Goal: Transaction & Acquisition: Purchase product/service

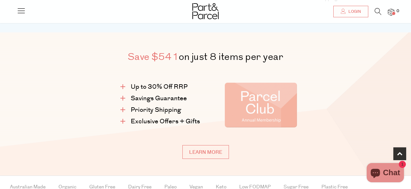
scroll to position [291, 0]
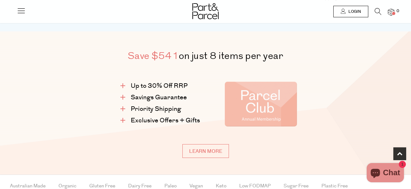
click at [345, 13] on link "Login" at bounding box center [350, 12] width 35 height 12
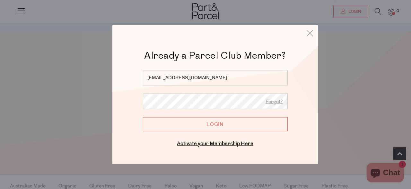
click at [216, 123] on input "Login" at bounding box center [215, 124] width 145 height 14
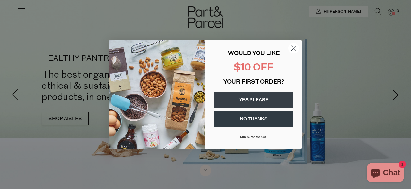
click at [296, 47] on circle "Close dialog" at bounding box center [293, 48] width 11 height 11
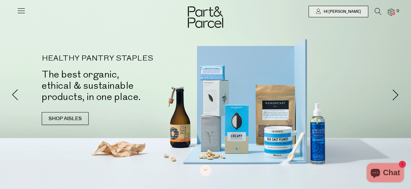
click at [376, 13] on icon at bounding box center [377, 11] width 7 height 7
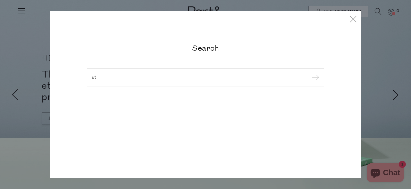
type input "u"
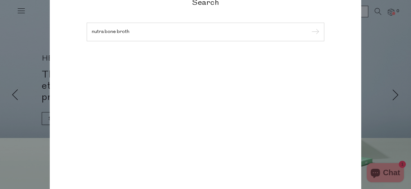
type input "nutra bone broth"
click at [309, 28] on input "submit" at bounding box center [314, 33] width 10 height 10
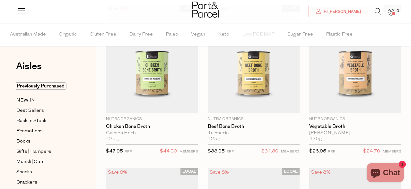
scroll to position [75, 0]
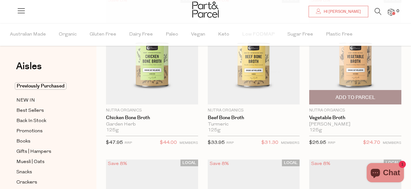
click at [355, 78] on img at bounding box center [355, 50] width 92 height 108
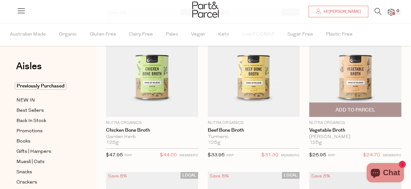
scroll to position [64, 0]
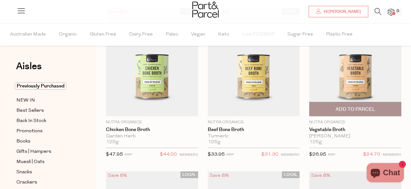
click at [367, 109] on span "Add To Parcel" at bounding box center [355, 109] width 40 height 7
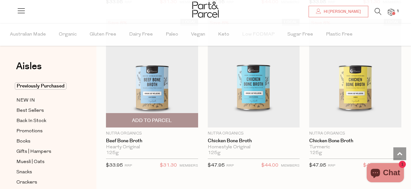
scroll to position [382, 0]
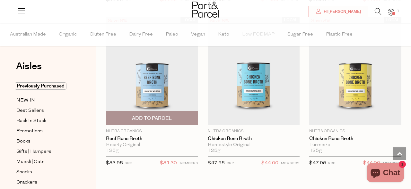
click at [163, 117] on span "Add To Parcel" at bounding box center [152, 118] width 40 height 7
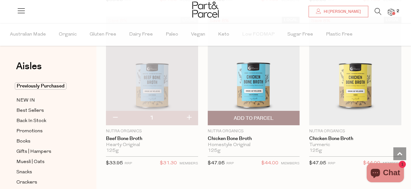
click at [262, 119] on span "Add To Parcel" at bounding box center [254, 118] width 40 height 7
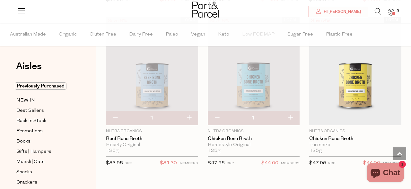
click at [377, 13] on icon at bounding box center [377, 11] width 7 height 7
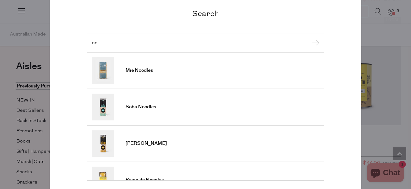
type input "o"
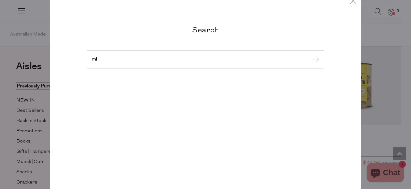
type input "m"
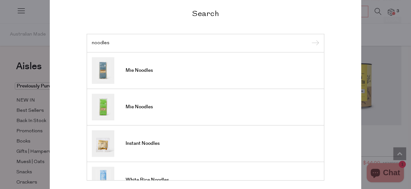
type input "noodles"
click at [309, 39] on input "submit" at bounding box center [314, 44] width 10 height 10
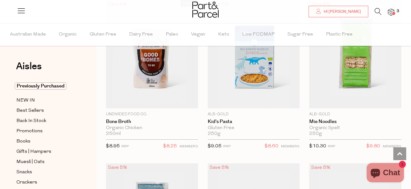
scroll to position [571, 0]
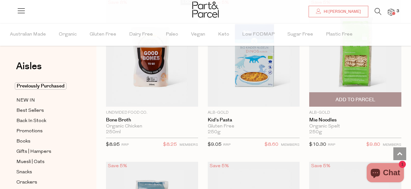
click at [369, 100] on span "Add To Parcel" at bounding box center [355, 100] width 40 height 7
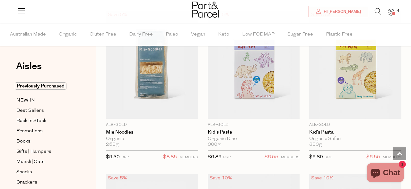
scroll to position [723, 0]
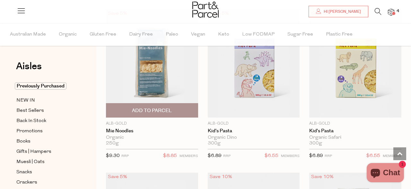
click at [161, 109] on span "Add To Parcel" at bounding box center [152, 110] width 40 height 7
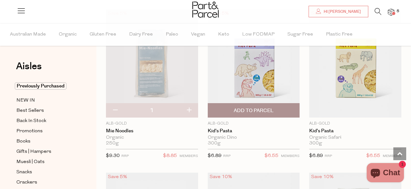
click at [252, 108] on span "Add To Parcel" at bounding box center [254, 110] width 40 height 7
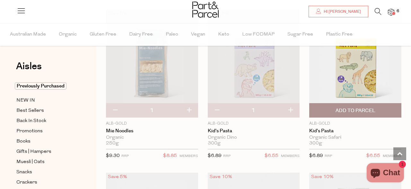
click at [341, 111] on span "Add To Parcel" at bounding box center [355, 110] width 40 height 7
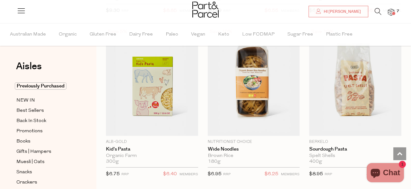
scroll to position [872, 0]
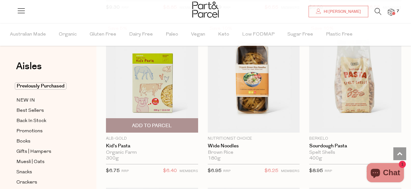
click at [150, 126] on span "Add To Parcel" at bounding box center [152, 126] width 40 height 7
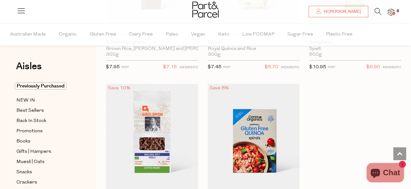
scroll to position [2626, 0]
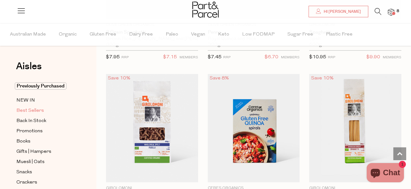
click at [33, 111] on span "Best Sellers" at bounding box center [30, 111] width 28 height 8
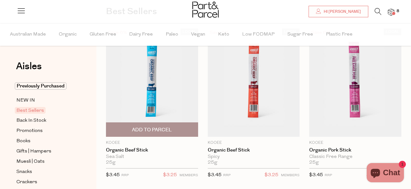
scroll to position [59, 0]
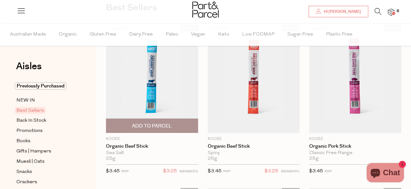
click at [158, 124] on span "Add To Parcel" at bounding box center [152, 126] width 40 height 7
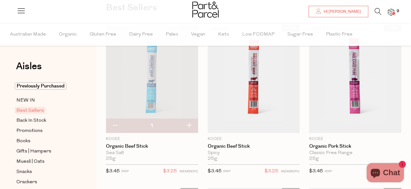
click at [189, 127] on button "button" at bounding box center [189, 126] width 18 height 14
type input "2"
click at [188, 124] on button "button" at bounding box center [189, 126] width 18 height 14
type input "3"
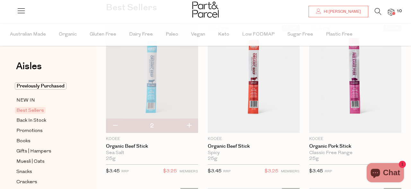
type input "3"
click at [189, 126] on button "button" at bounding box center [189, 126] width 18 height 14
type input "4"
click at [189, 127] on button "button" at bounding box center [189, 126] width 18 height 14
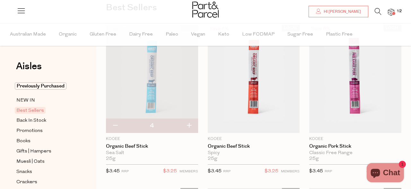
type input "5"
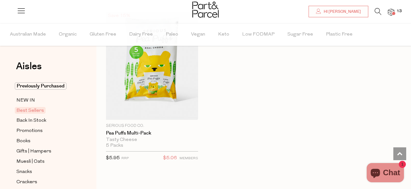
scroll to position [2215, 0]
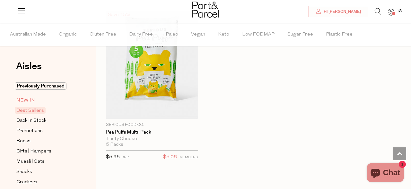
click at [31, 102] on span "NEW IN" at bounding box center [25, 101] width 19 height 8
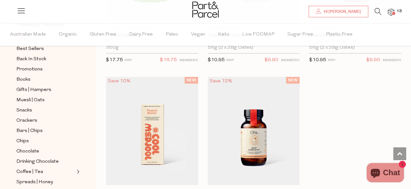
scroll to position [678, 0]
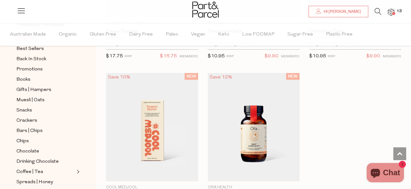
click at [379, 10] on icon at bounding box center [377, 11] width 7 height 7
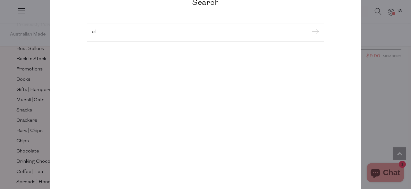
type input "o"
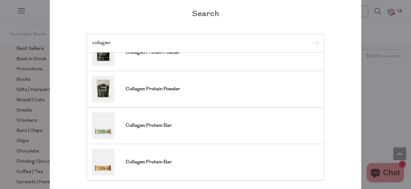
scroll to position [0, 0]
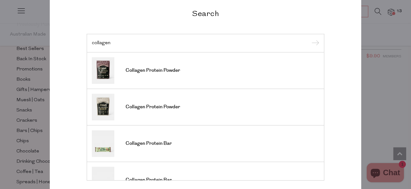
type input "collagen"
click at [309, 39] on input "submit" at bounding box center [314, 44] width 10 height 10
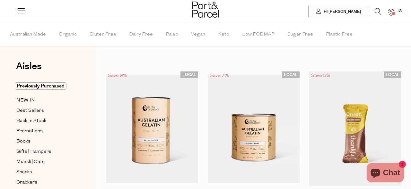
click at [378, 10] on icon at bounding box center [377, 11] width 7 height 7
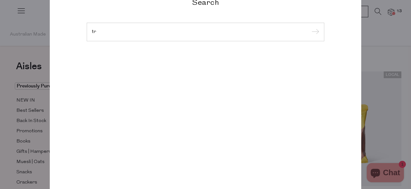
type input "t"
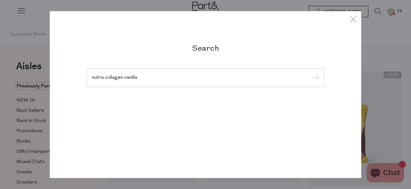
type input "nutra collagen vanilla"
click at [309, 73] on input "submit" at bounding box center [314, 78] width 10 height 10
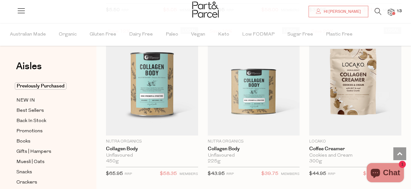
scroll to position [2186, 0]
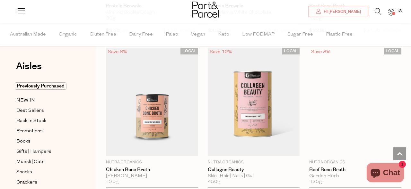
scroll to position [2662, 0]
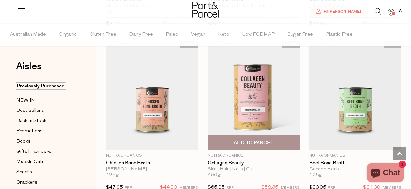
click at [257, 94] on img at bounding box center [254, 95] width 92 height 108
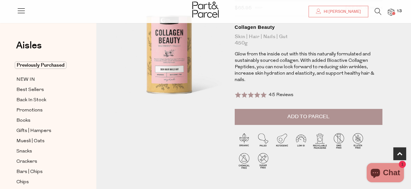
scroll to position [49, 0]
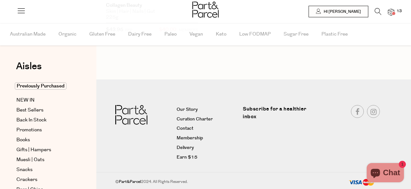
click at [376, 11] on icon at bounding box center [377, 11] width 7 height 7
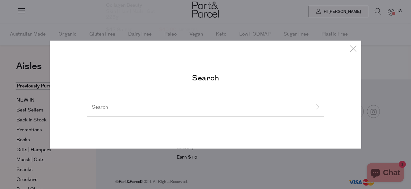
scroll to position [695, 0]
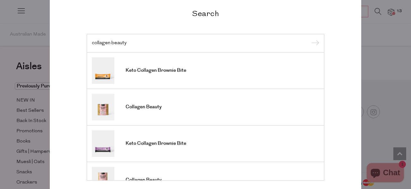
type input "collagen beauty"
click at [309, 39] on input "submit" at bounding box center [314, 44] width 10 height 10
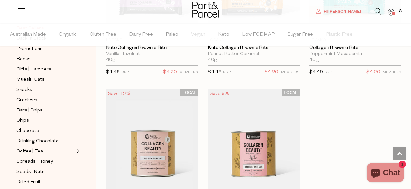
scroll to position [82, 0]
click at [23, 90] on span "Snacks" at bounding box center [24, 91] width 16 height 8
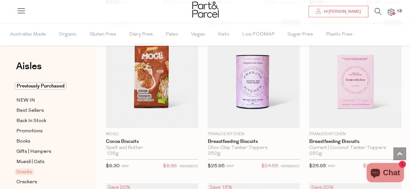
scroll to position [2041, 0]
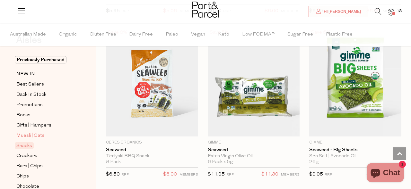
scroll to position [38, 0]
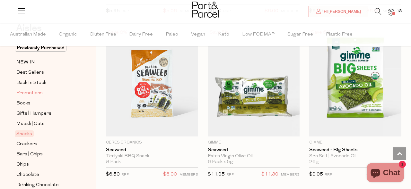
click at [32, 92] on span "Promotions" at bounding box center [29, 94] width 26 height 8
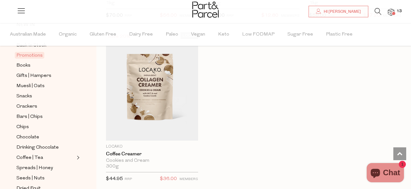
scroll to position [80, 0]
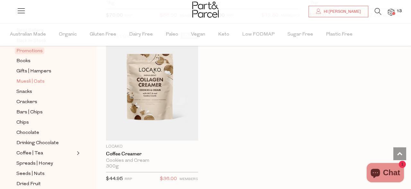
click at [38, 81] on span "Muesli | Oats" at bounding box center [30, 82] width 28 height 8
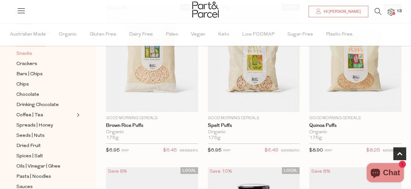
scroll to position [118, 0]
click at [44, 127] on span "Spreads | Honey" at bounding box center [34, 127] width 37 height 8
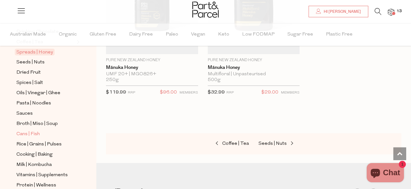
scroll to position [194, 0]
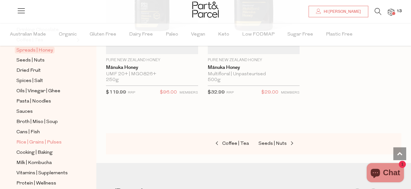
click at [41, 142] on span "Rice | Grains | Pulses" at bounding box center [38, 143] width 45 height 8
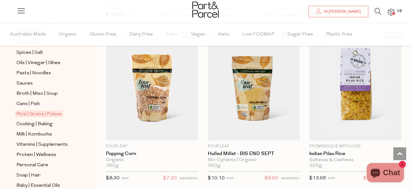
scroll to position [226, 0]
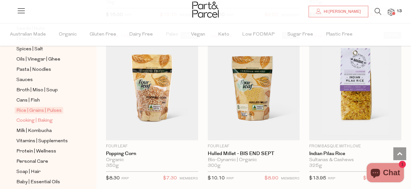
click at [40, 119] on span "Cooking | Baking" at bounding box center [34, 121] width 36 height 8
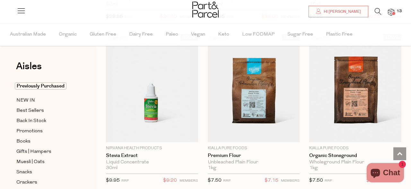
scroll to position [2532, 0]
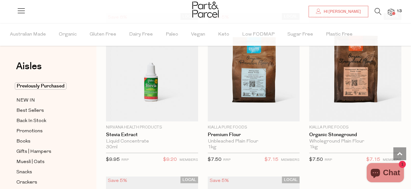
click at [393, 12] on img at bounding box center [391, 12] width 6 height 7
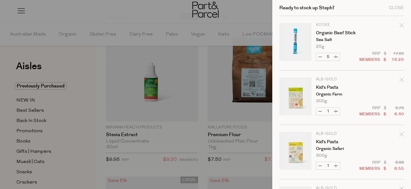
scroll to position [364, 0]
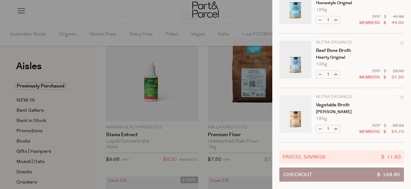
click at [402, 97] on icon "Remove Vegetable Broth" at bounding box center [401, 97] width 4 height 4
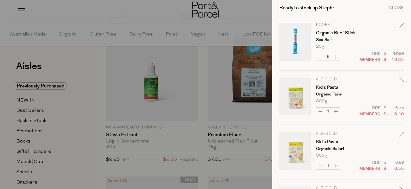
click at [401, 26] on icon "Remove Organic Beef Stick" at bounding box center [401, 25] width 4 height 4
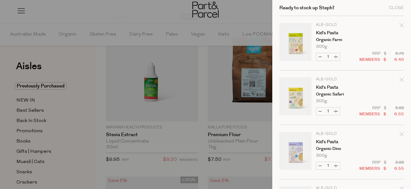
click at [401, 26] on icon "Remove Kid's Pasta" at bounding box center [401, 25] width 4 height 4
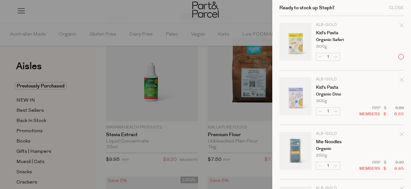
click at [401, 26] on form "Image Product Total Qty Alb-Gold Kid's Pasta Organic Safari 300g Only 8 Availab…" at bounding box center [341, 179] width 124 height 327
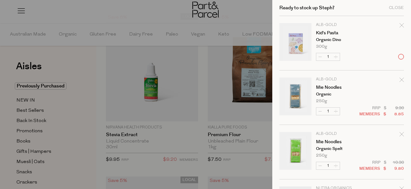
click at [401, 26] on form "Image Product Total Qty Alb-Gold Kid's Pasta Organic Dino 300g Only 9 Available…" at bounding box center [341, 152] width 124 height 273
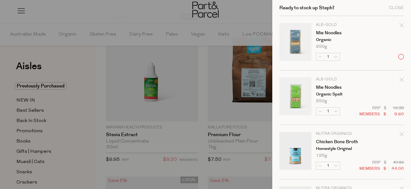
click at [401, 26] on form "Image Product Total Qty Alb-Gold Mie Noodles Organic 250g Only 20 Available Dec…" at bounding box center [341, 125] width 124 height 218
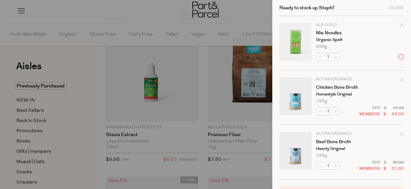
click at [401, 26] on form "Image Product Total Qty Alb-Gold Mie Noodles Organic Spelt 250g Only 75 Availab…" at bounding box center [341, 98] width 124 height 164
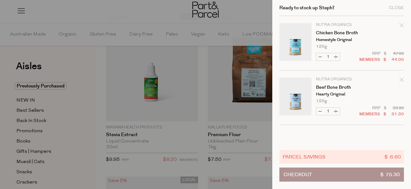
click at [401, 26] on icon "Remove Chicken Bone Broth" at bounding box center [401, 25] width 4 height 4
click at [401, 26] on form "Image Product Total Qty Nutra Organics Chicken Bone Broth Homestyle Original 12…" at bounding box center [341, 70] width 124 height 109
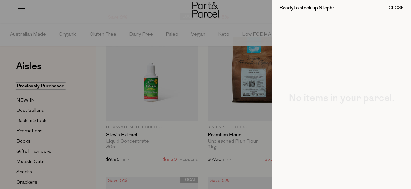
click at [398, 6] on div "Close" at bounding box center [396, 8] width 15 height 4
